Goal: Transaction & Acquisition: Purchase product/service

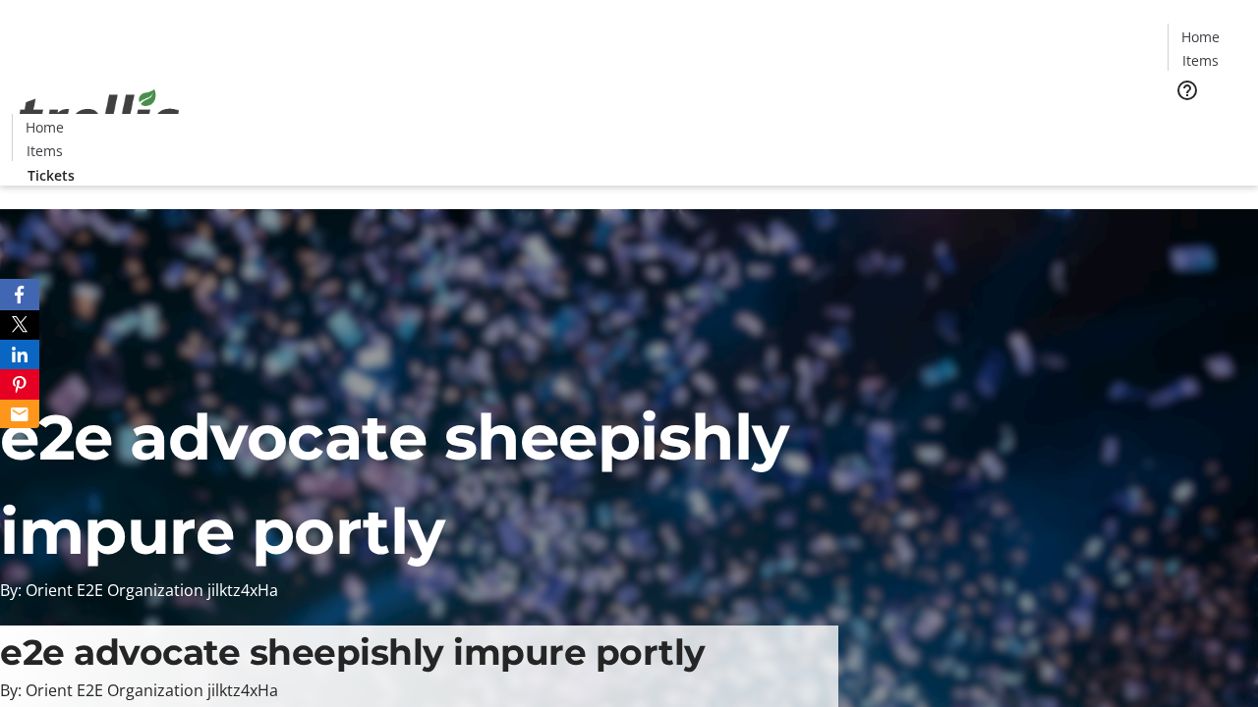
click at [1183, 114] on span "Tickets" at bounding box center [1206, 124] width 47 height 21
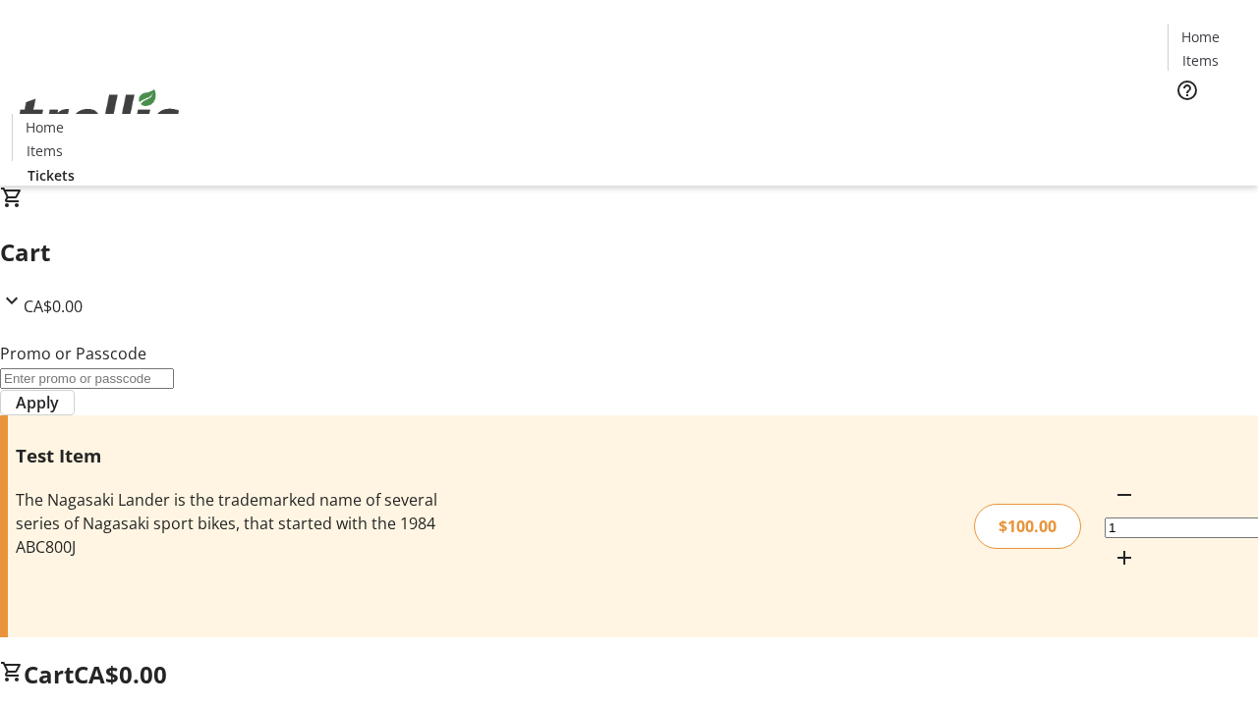
type input "PERCENT"
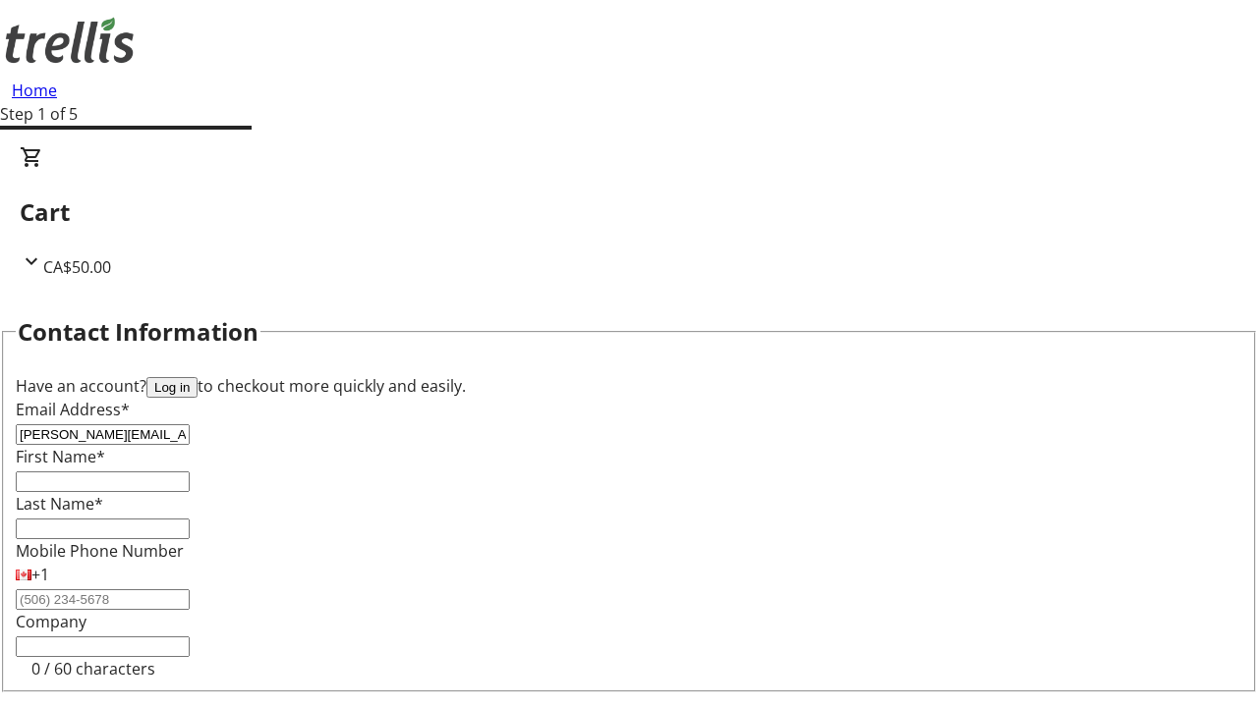
type input "[PERSON_NAME][EMAIL_ADDRESS][PERSON_NAME][DOMAIN_NAME]"
type input "[PERSON_NAME]"
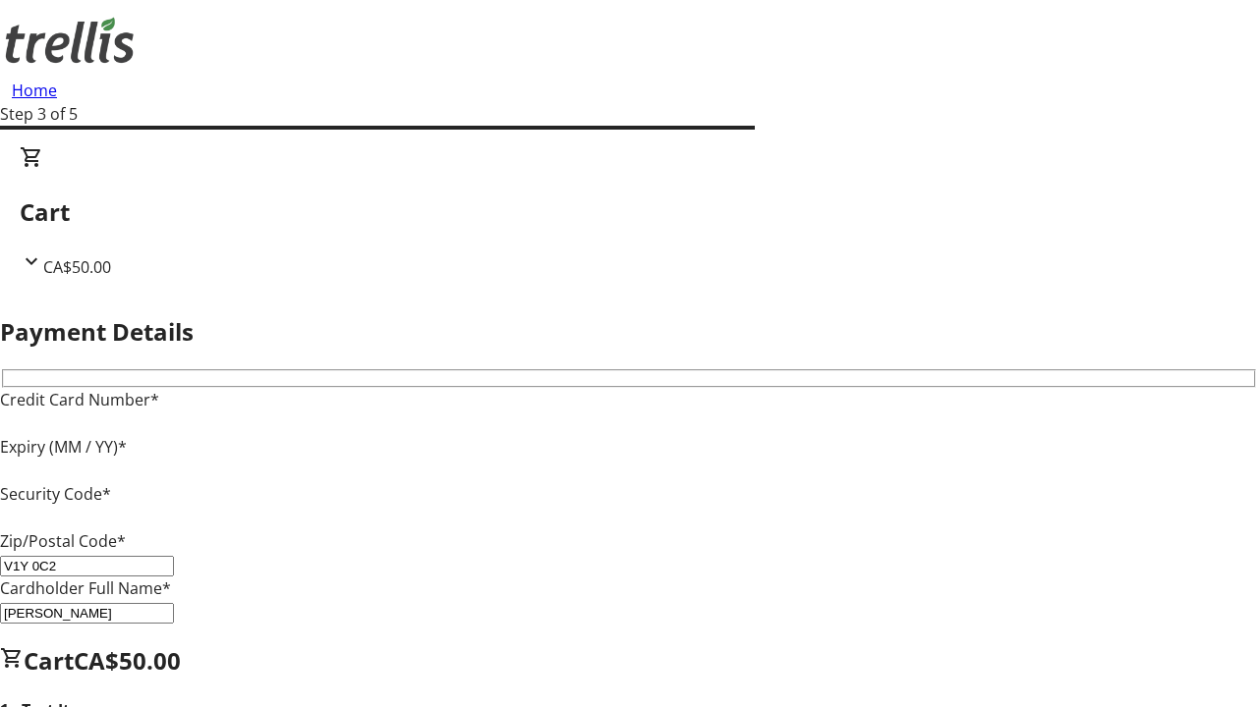
type input "V1Y 0C2"
